Goal: Information Seeking & Learning: Learn about a topic

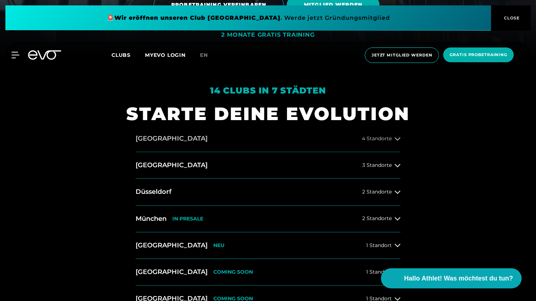
scroll to position [291, 0]
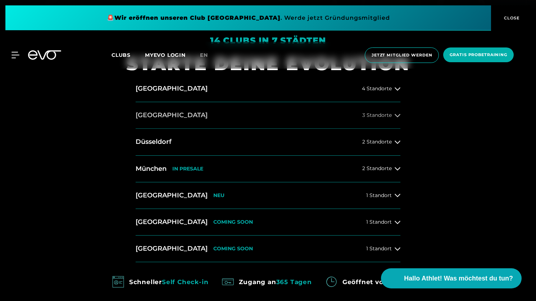
click at [213, 118] on button "[GEOGRAPHIC_DATA] 3 Standorte" at bounding box center [268, 115] width 265 height 27
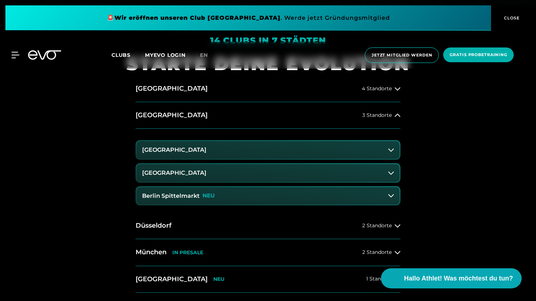
click at [207, 172] on h3 "[GEOGRAPHIC_DATA]" at bounding box center [174, 173] width 64 height 6
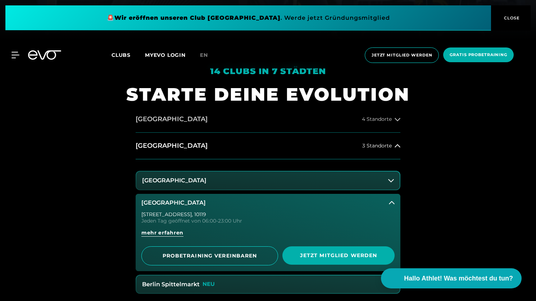
scroll to position [289, 0]
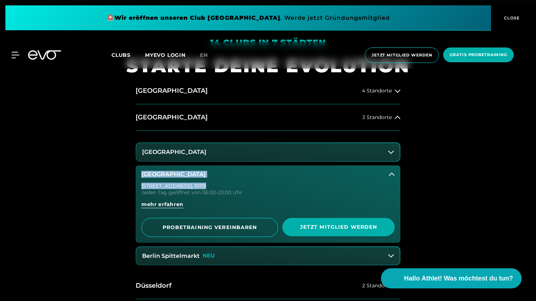
drag, startPoint x: 198, startPoint y: 187, endPoint x: 147, endPoint y: 169, distance: 54.2
click at [147, 169] on div "[GEOGRAPHIC_DATA][STREET_ADDRESS] Tag geöffnet von 06:00-23:00 Uhr mehr erfahre…" at bounding box center [268, 203] width 265 height 77
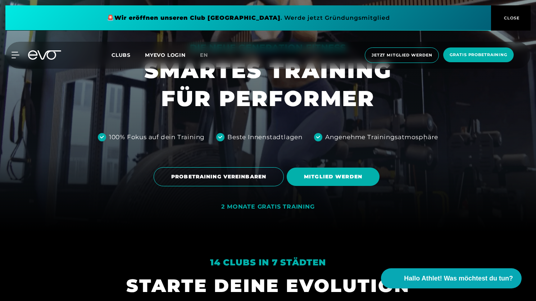
scroll to position [68, 0]
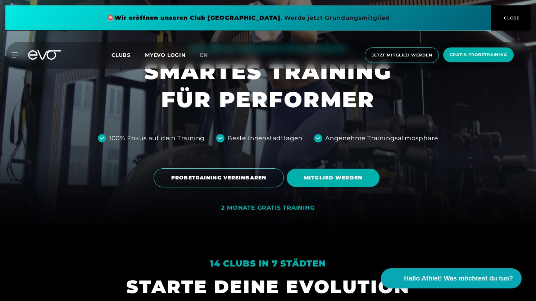
click at [18, 56] on icon at bounding box center [16, 55] width 8 height 6
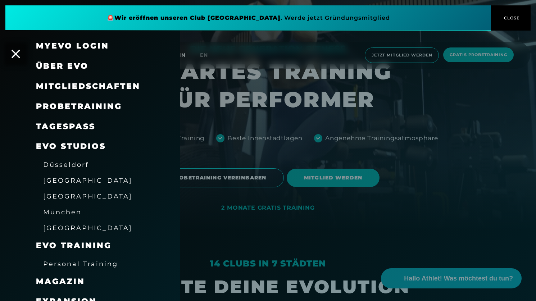
click at [82, 146] on span "EVO Studios" at bounding box center [71, 146] width 70 height 10
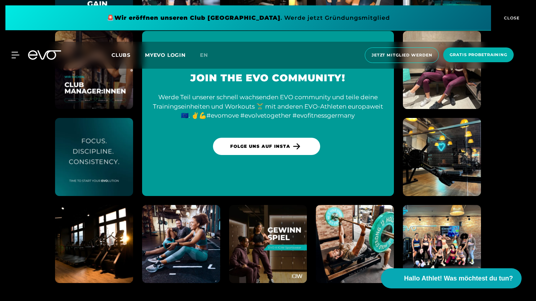
scroll to position [3196, 0]
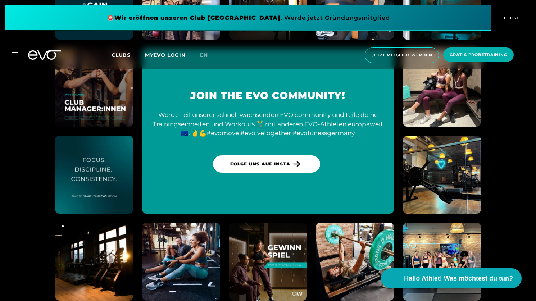
click at [16, 59] on div "MyEVO Login Über EVO Mitgliedschaften Probetraining TAGESPASS EVO Studios [GEOG…" at bounding box center [267, 55] width 533 height 27
click at [18, 56] on icon at bounding box center [17, 55] width 10 height 6
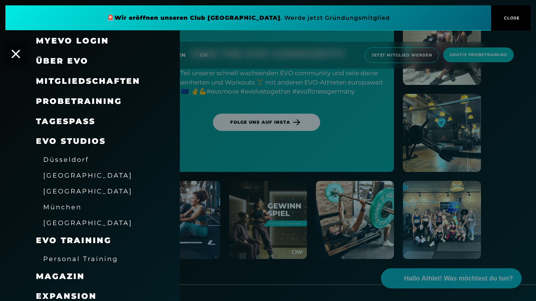
scroll to position [0, 0]
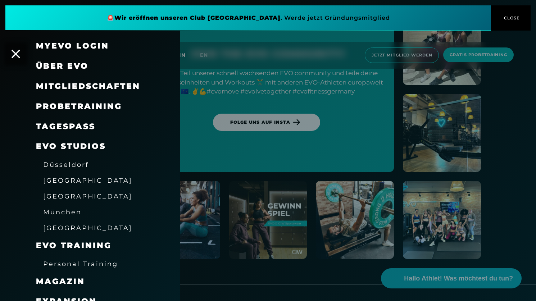
click at [62, 87] on span "Mitgliedschaften" at bounding box center [88, 86] width 104 height 10
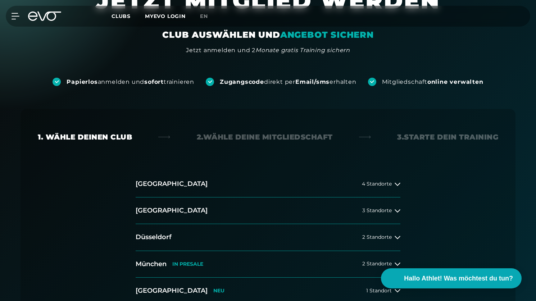
scroll to position [120, 0]
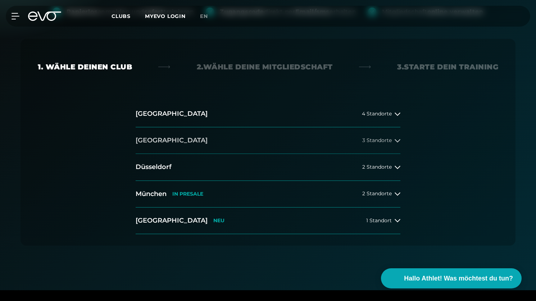
click at [142, 142] on h2 "[GEOGRAPHIC_DATA]" at bounding box center [172, 140] width 72 height 9
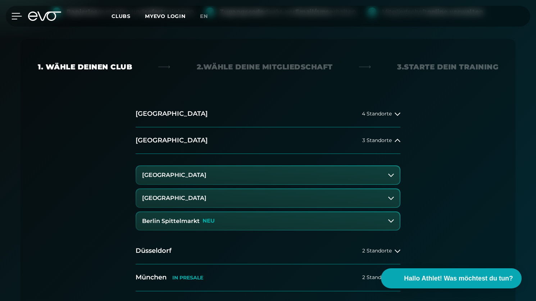
click at [14, 13] on icon at bounding box center [17, 16] width 10 height 6
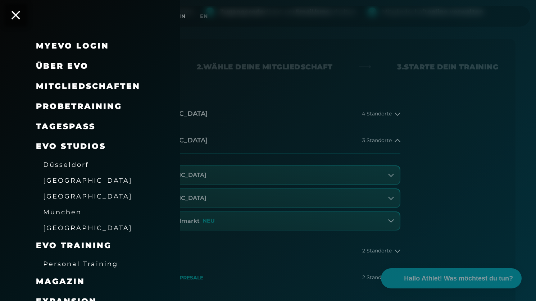
click at [52, 66] on span "Über EVO" at bounding box center [62, 66] width 53 height 10
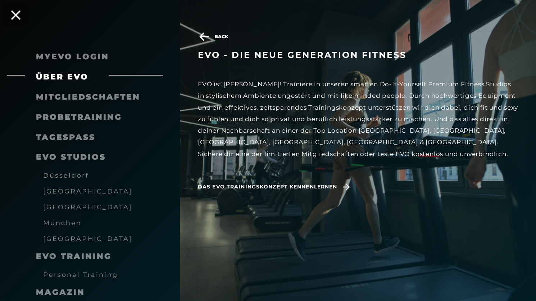
click at [17, 14] on icon at bounding box center [15, 14] width 9 height 9
